Goal: Information Seeking & Learning: Check status

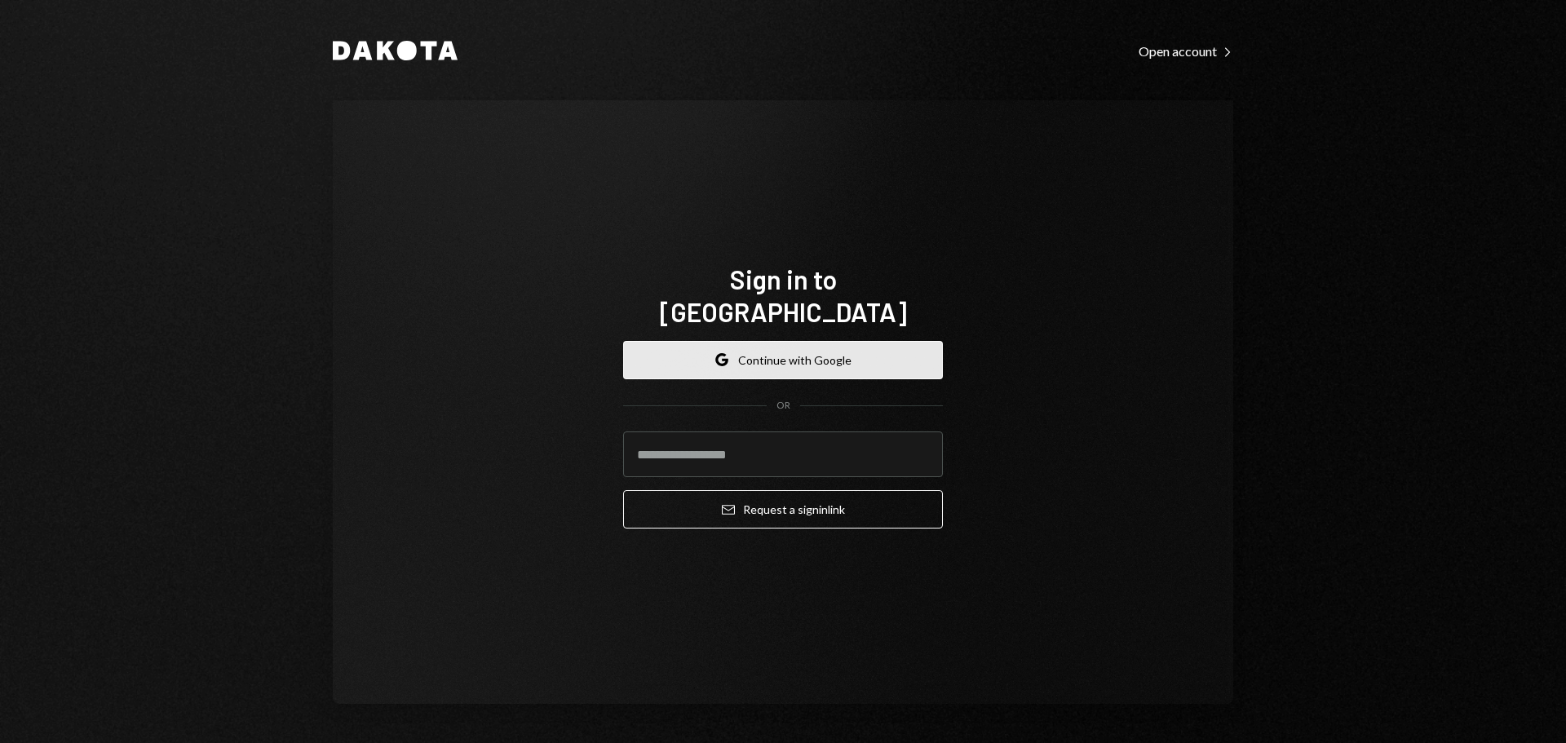
click at [764, 341] on button "Google Continue with Google" at bounding box center [783, 360] width 320 height 38
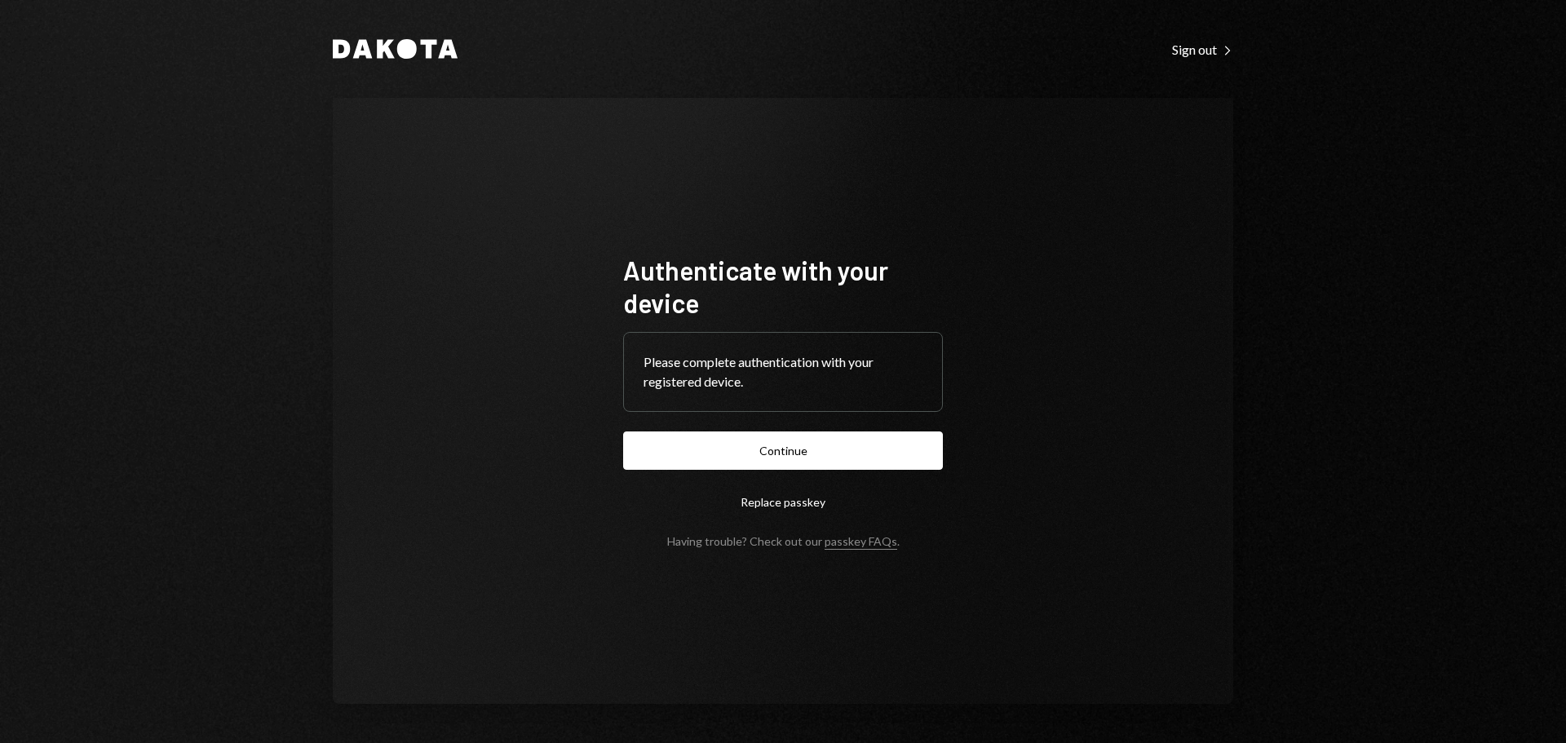
click at [798, 450] on button "Continue" at bounding box center [783, 450] width 320 height 38
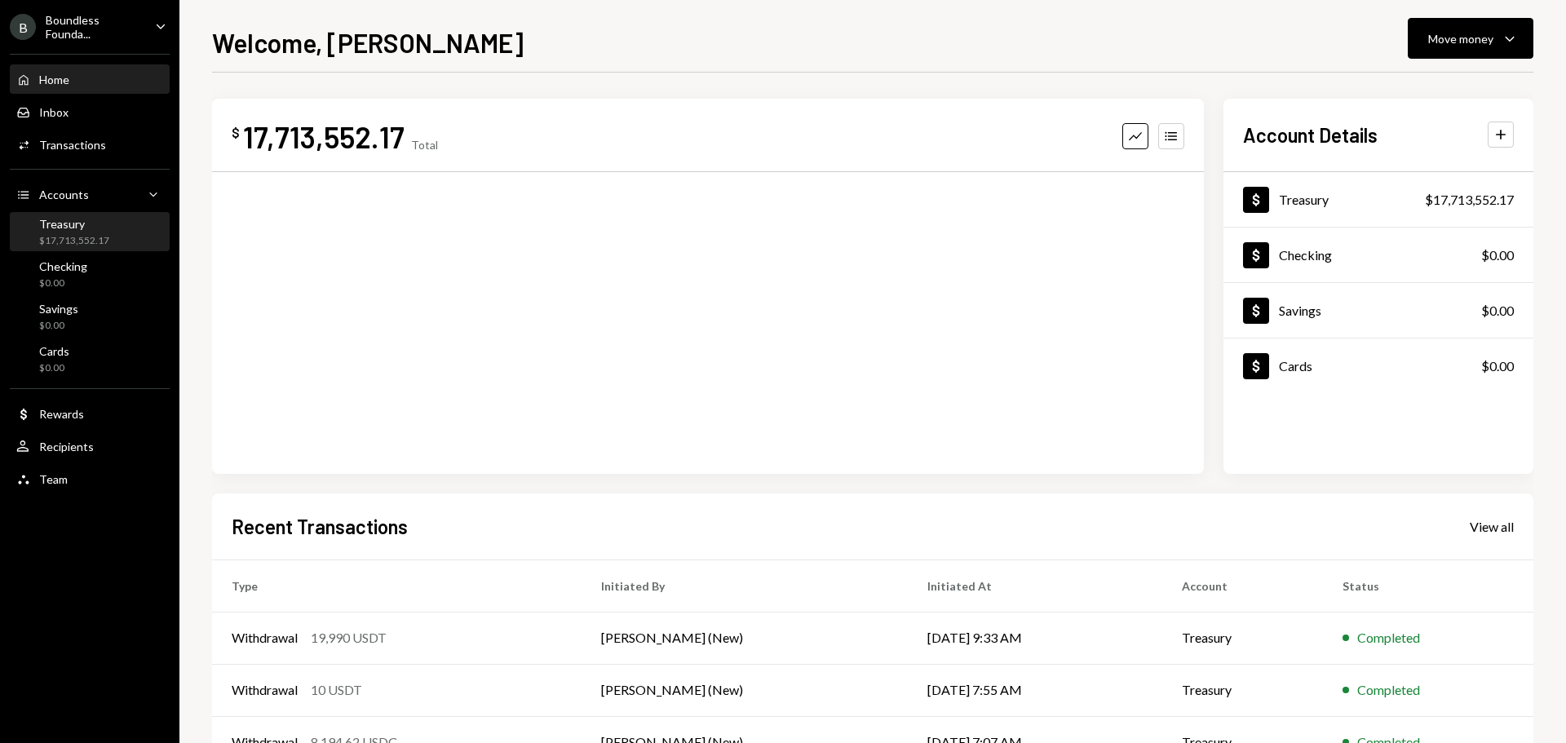
click at [56, 240] on div "$17,713,552.17" at bounding box center [74, 241] width 70 height 14
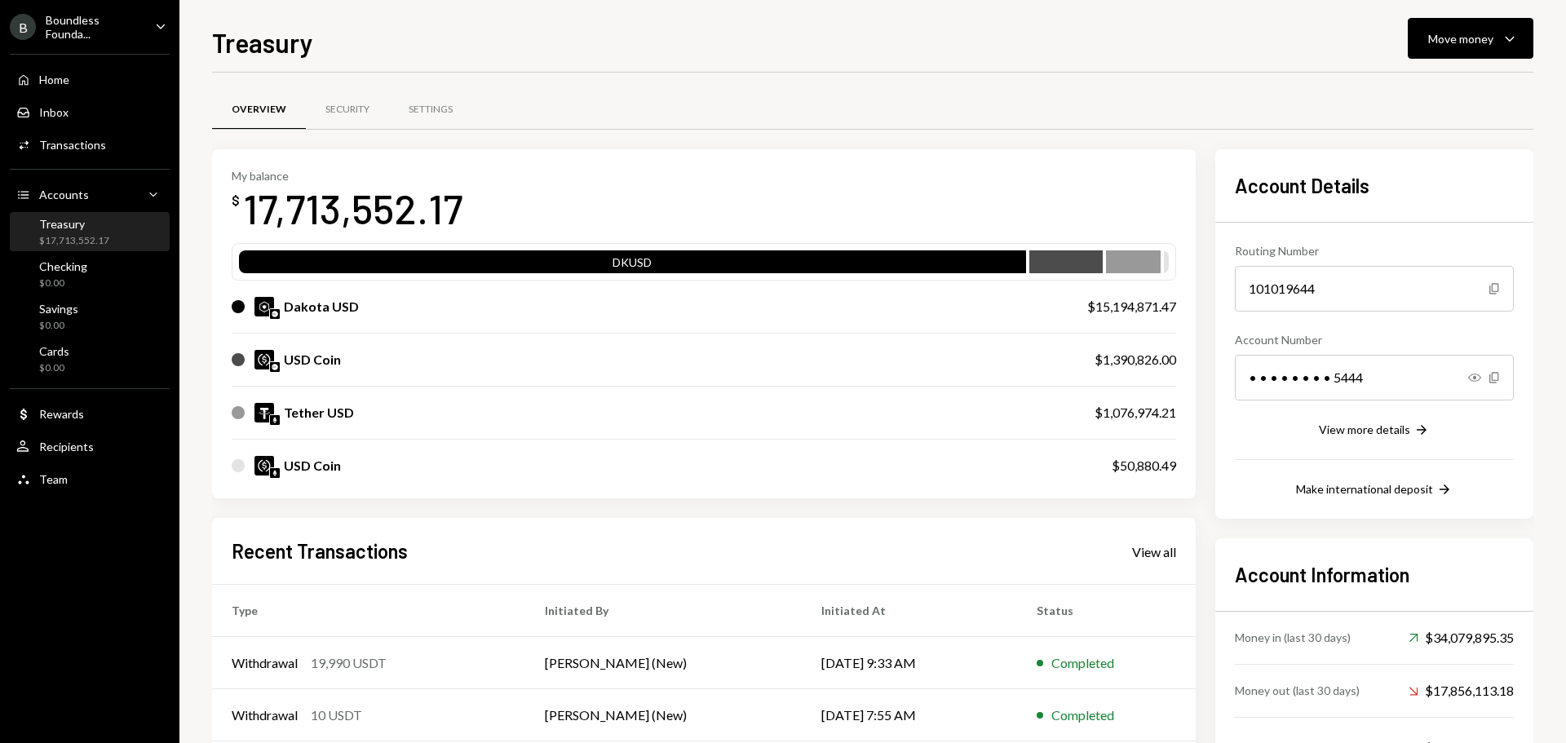
click at [82, 28] on div "Boundless Founda..." at bounding box center [94, 27] width 96 height 28
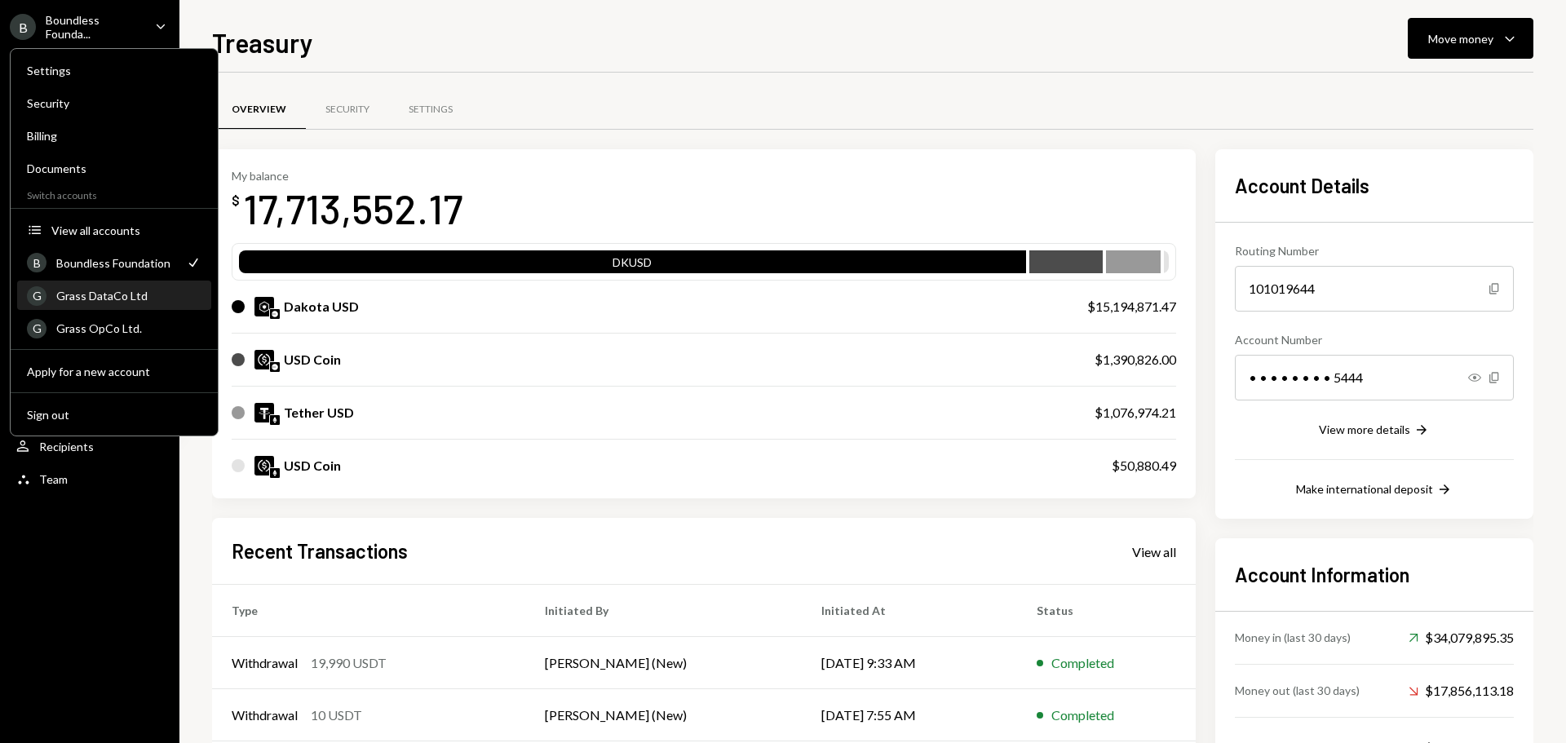
click at [103, 287] on div "G Grass DataCo Ltd" at bounding box center [114, 296] width 175 height 28
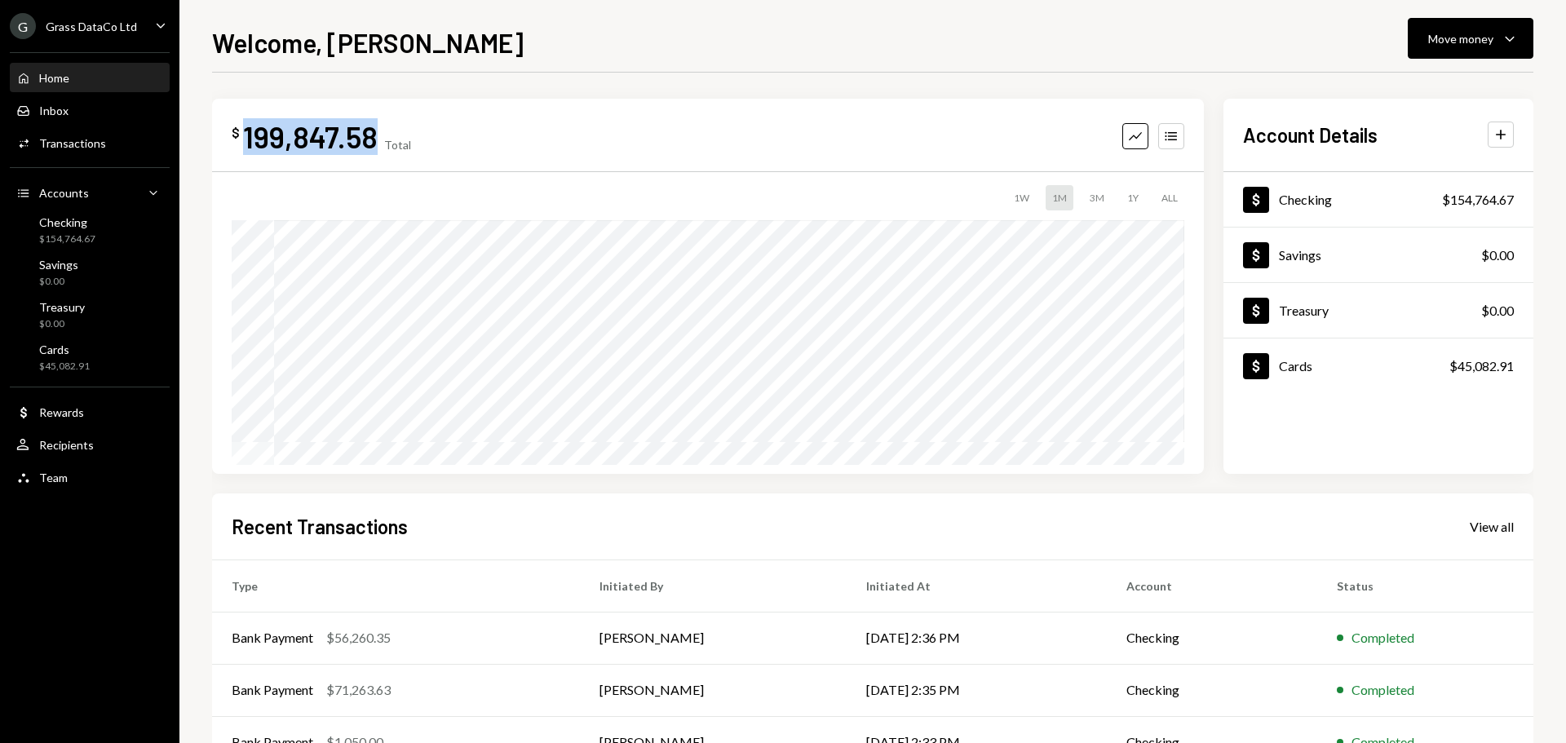
drag, startPoint x: 372, startPoint y: 139, endPoint x: 247, endPoint y: 147, distance: 125.0
click at [247, 147] on div "199,847.58" at bounding box center [310, 136] width 135 height 37
copy div "199,847.58"
click at [92, 29] on div "Grass DataCo Ltd" at bounding box center [91, 27] width 91 height 14
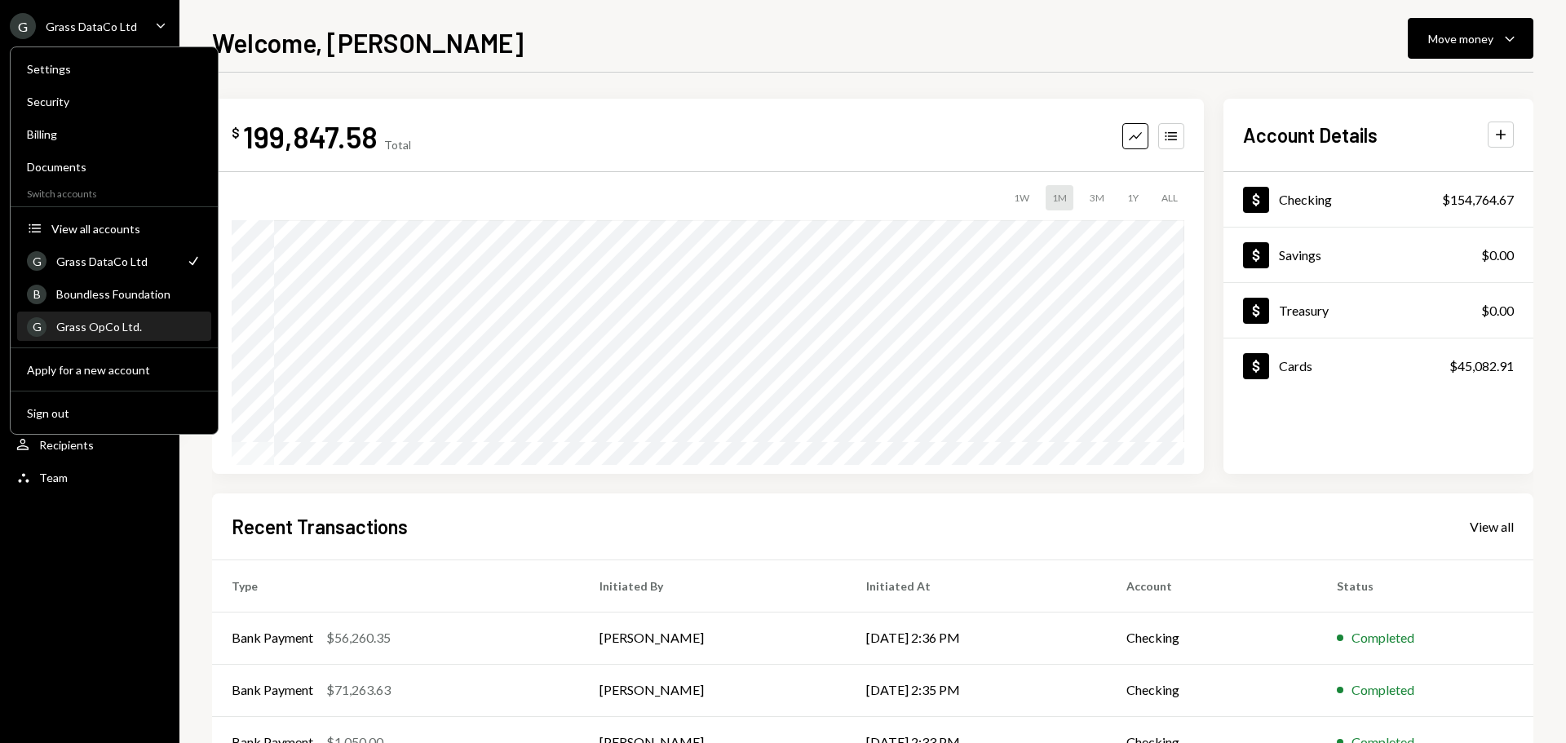
click at [96, 324] on div "Grass OpCo Ltd." at bounding box center [128, 327] width 145 height 14
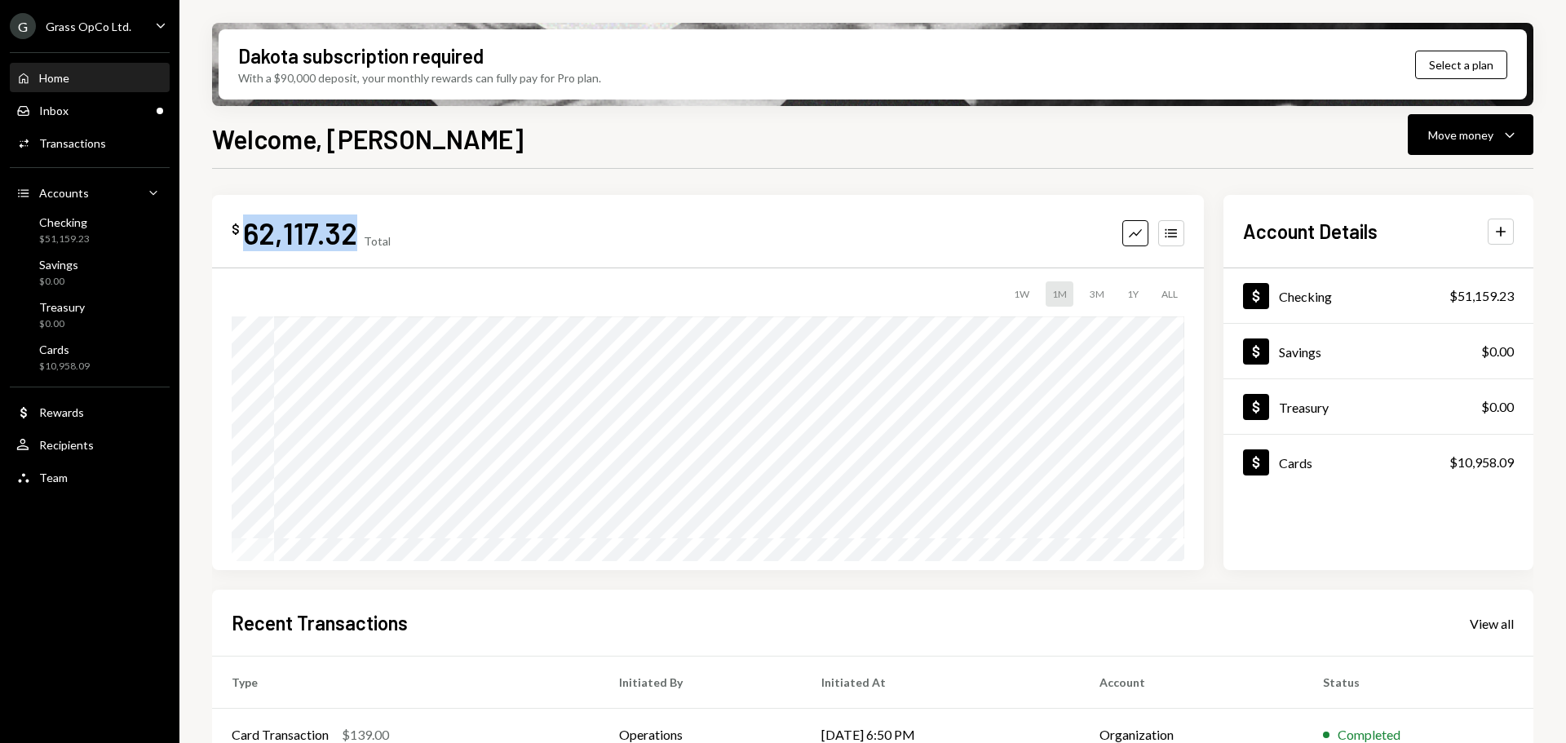
drag, startPoint x: 352, startPoint y: 237, endPoint x: 237, endPoint y: 235, distance: 115.0
click at [237, 235] on div "$ 62,117.32" at bounding box center [295, 232] width 126 height 37
copy div "62,117.32"
click at [145, 33] on div "G Grass OpCo Ltd. Caret Down" at bounding box center [89, 26] width 179 height 26
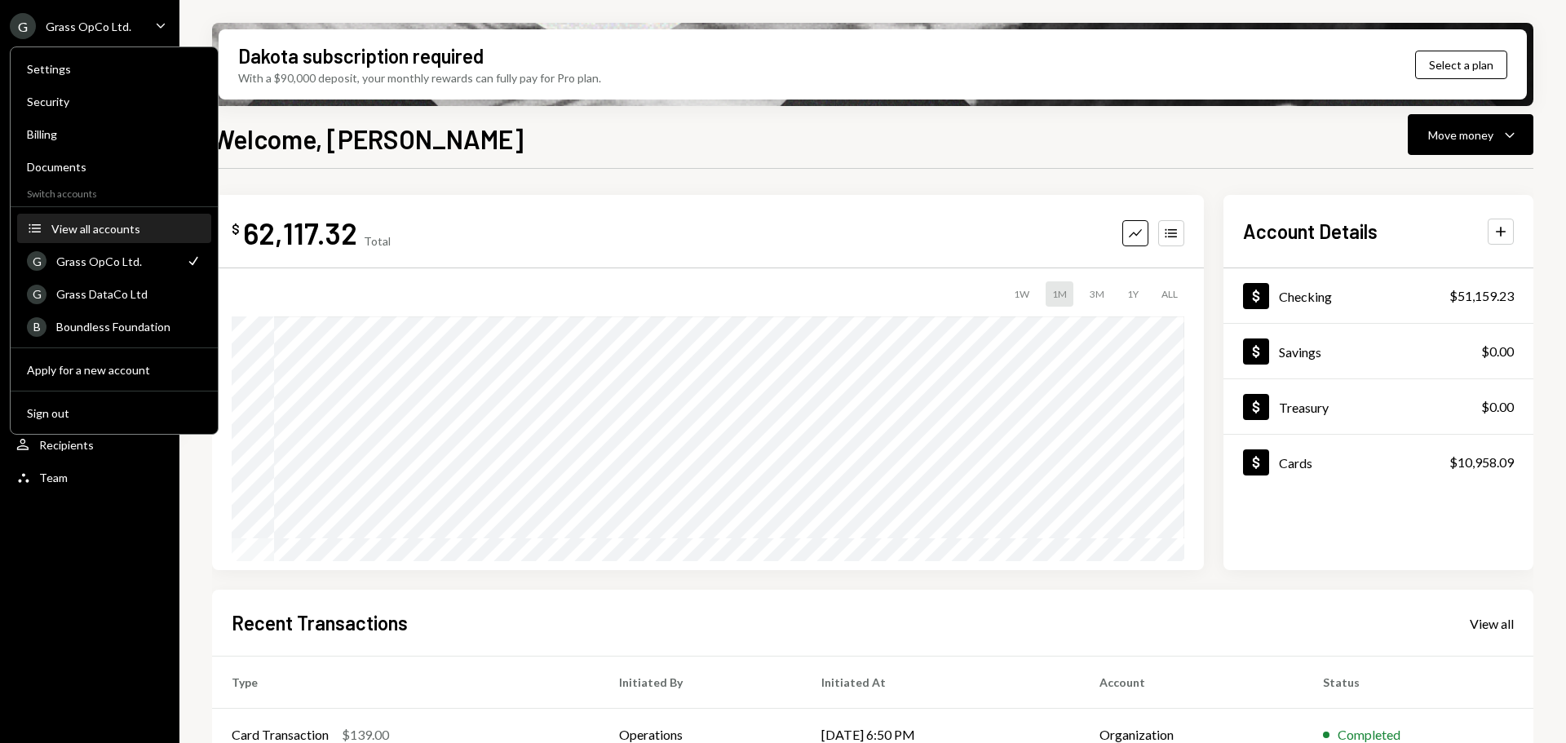
click at [115, 223] on div "View all accounts" at bounding box center [126, 229] width 150 height 14
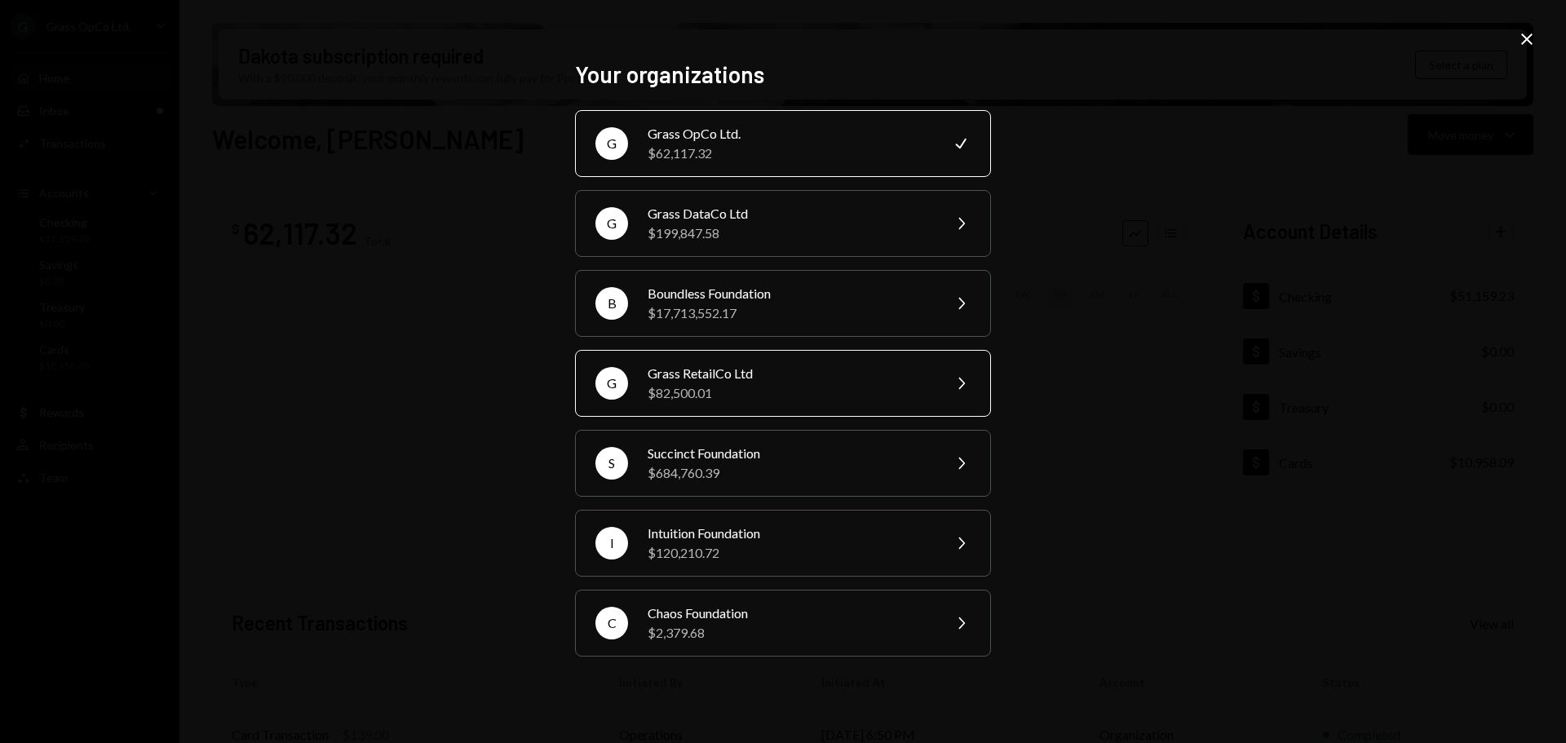
click at [735, 396] on div "$82,500.01" at bounding box center [789, 393] width 284 height 20
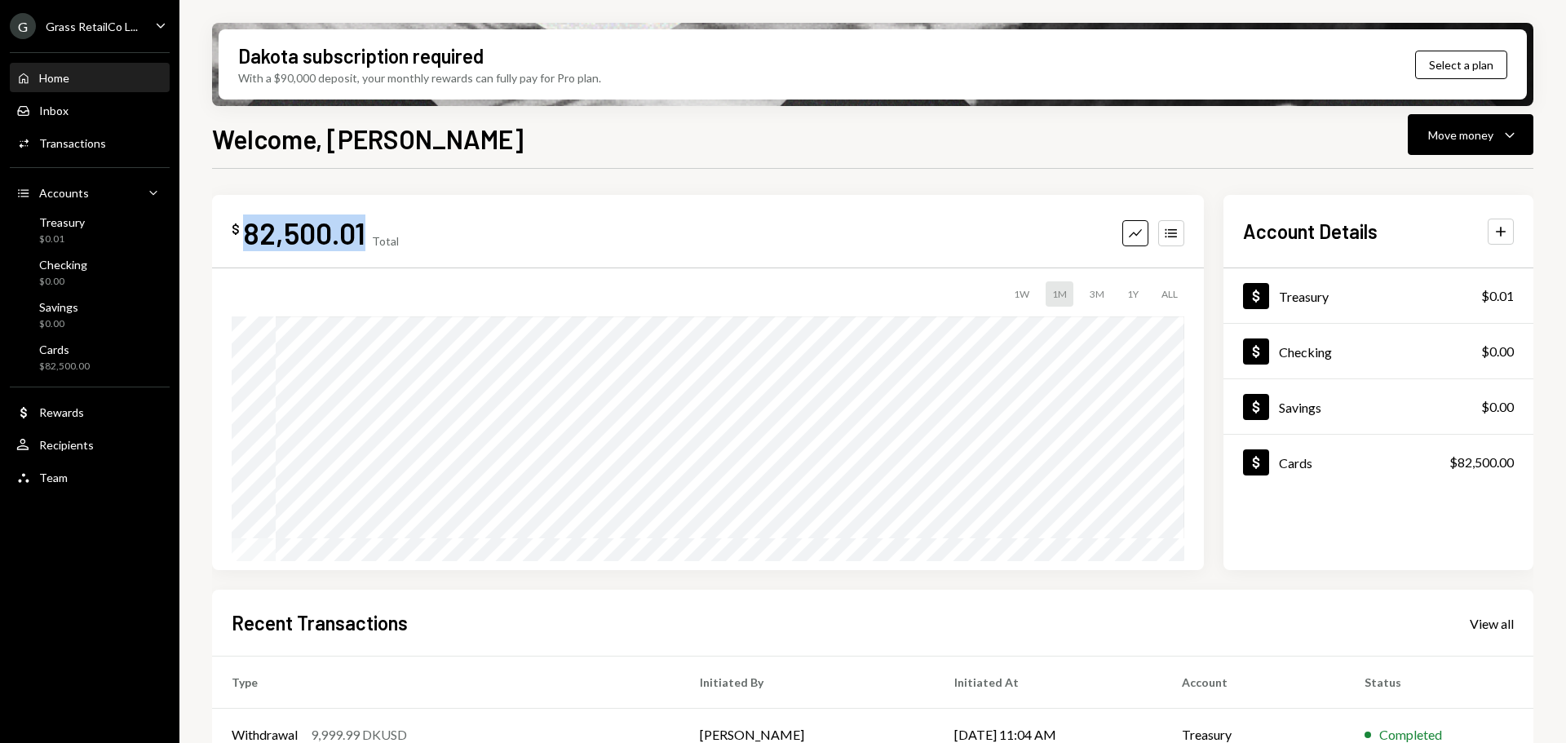
drag, startPoint x: 363, startPoint y: 230, endPoint x: 243, endPoint y: 236, distance: 120.0
click at [243, 236] on div "82,500.01" at bounding box center [304, 232] width 122 height 37
copy div "82,500.01"
